Goal: Book appointment/travel/reservation

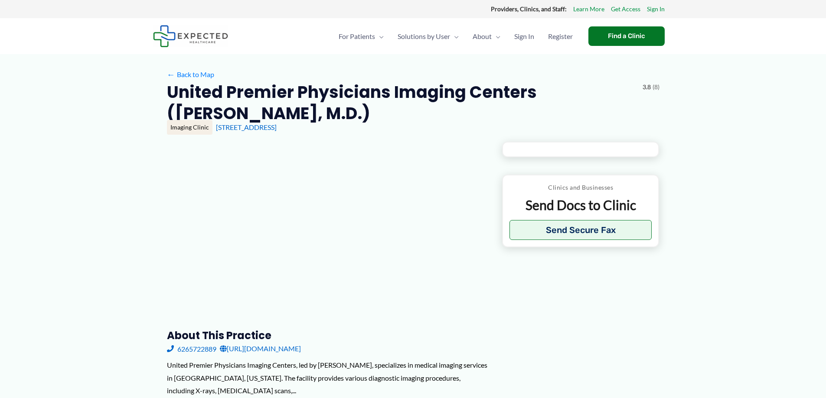
type input "**********"
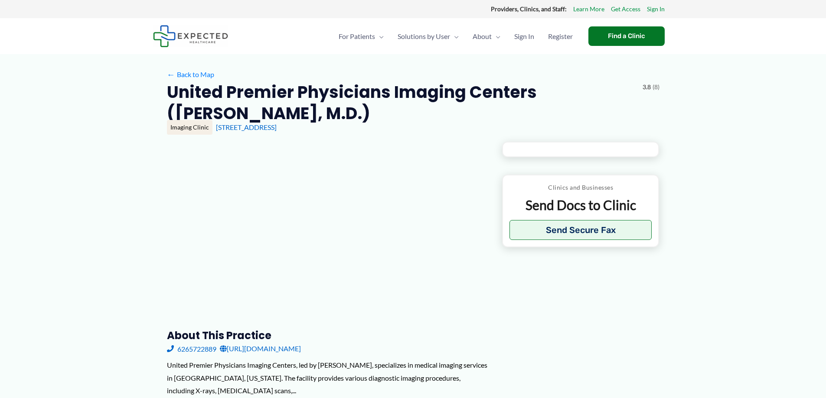
type input "**********"
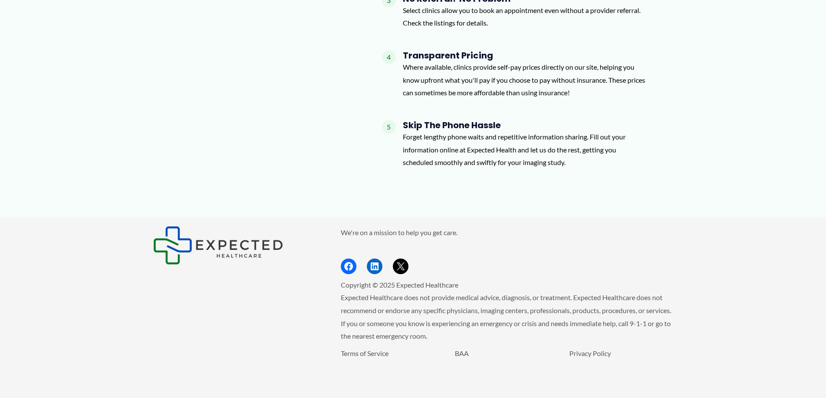
scroll to position [920, 0]
